Goal: Find specific page/section: Find specific page/section

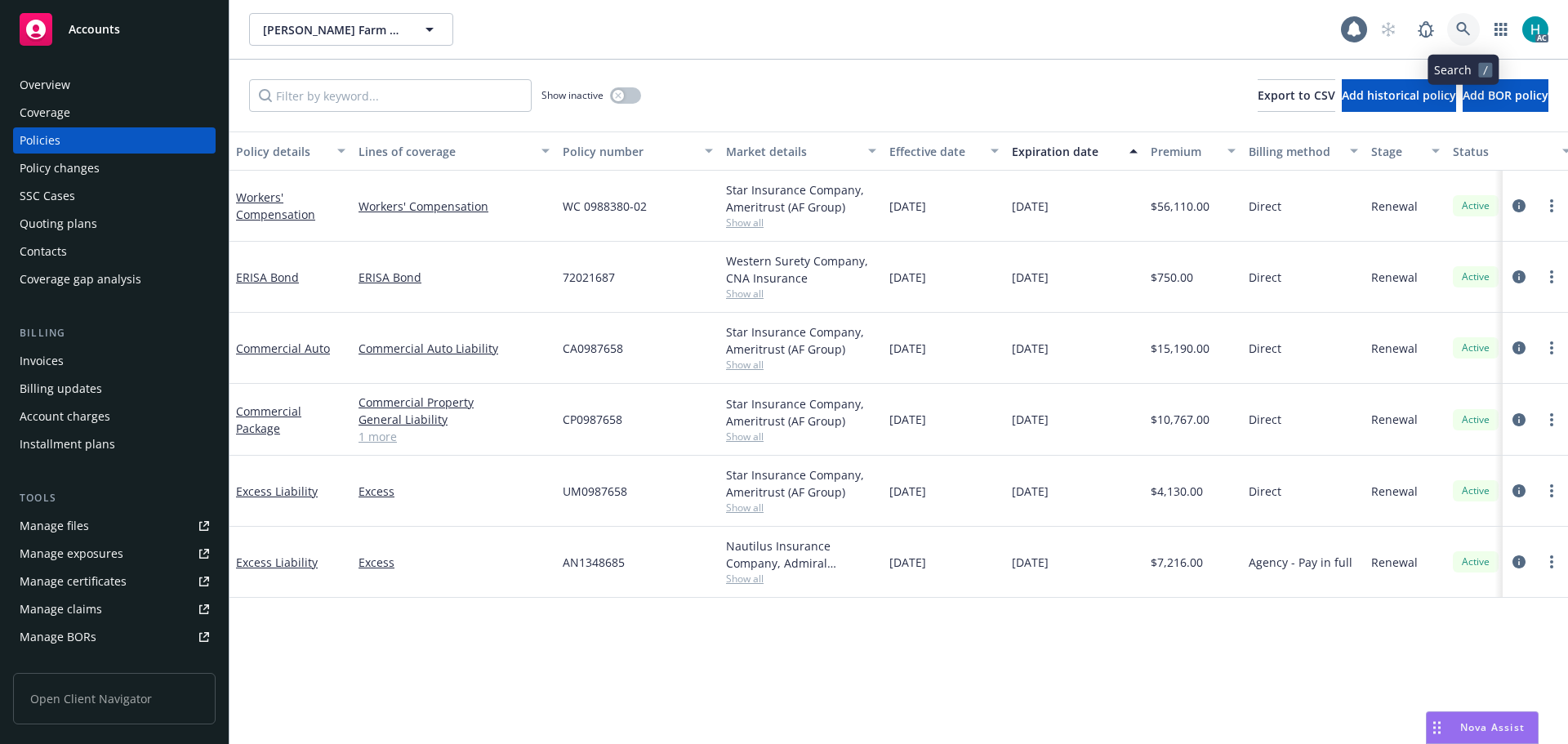
click at [1465, 33] on icon at bounding box center [1463, 29] width 15 height 15
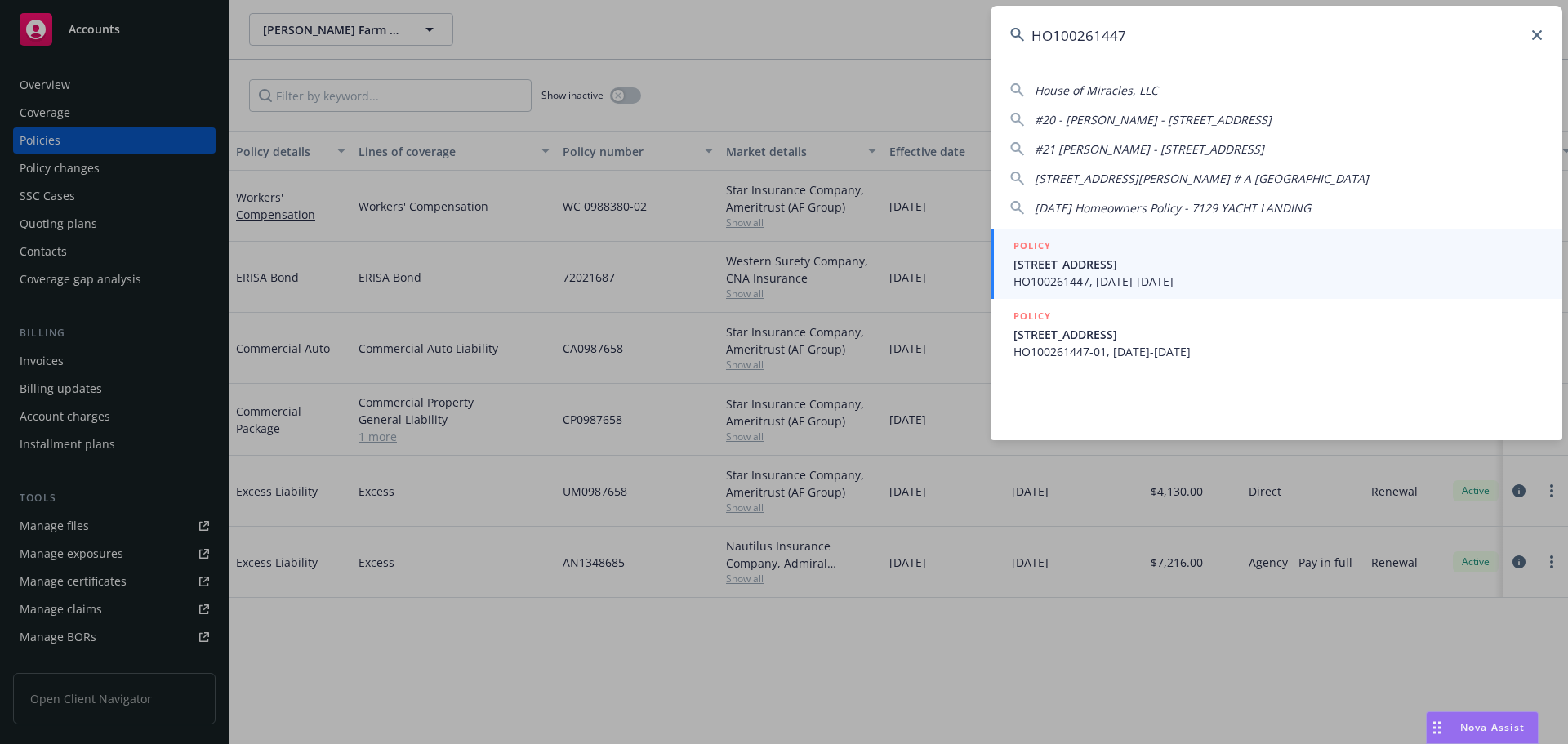
type input "HO100261447"
